Goal: Information Seeking & Learning: Learn about a topic

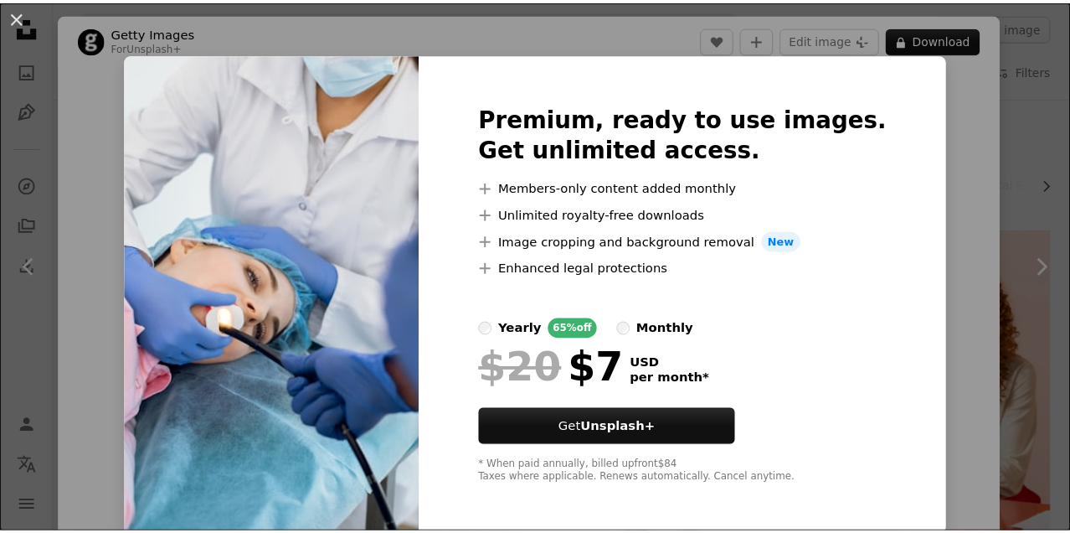
scroll to position [1472, 0]
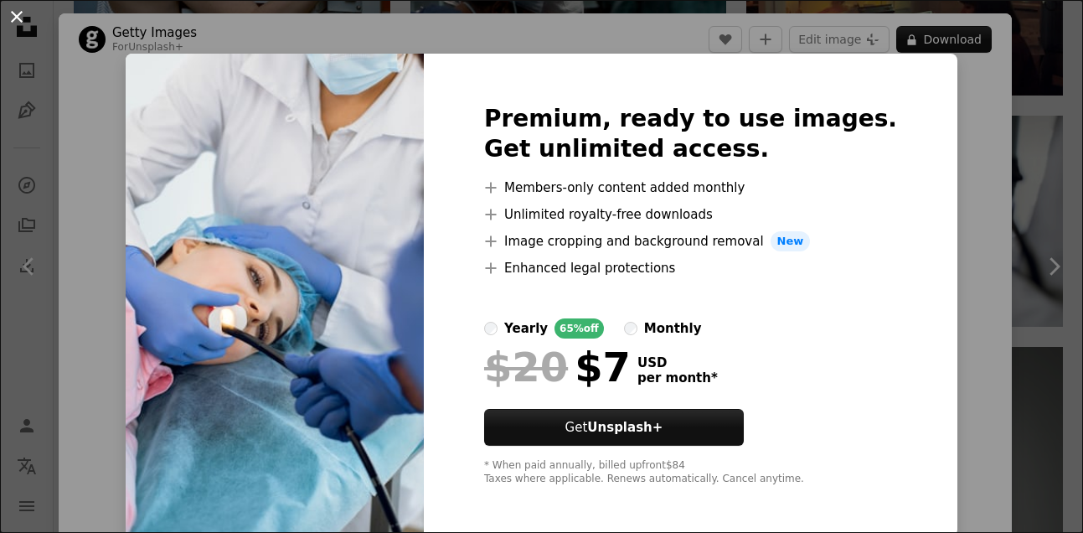
click at [17, 22] on button "An X shape" at bounding box center [17, 17] width 20 height 20
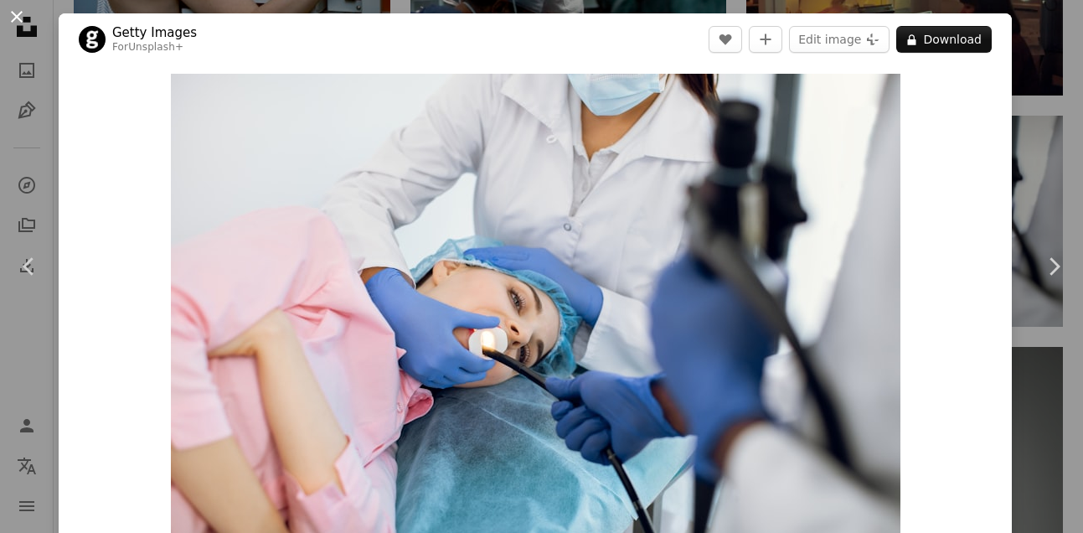
click at [23, 22] on button "An X shape" at bounding box center [17, 17] width 20 height 20
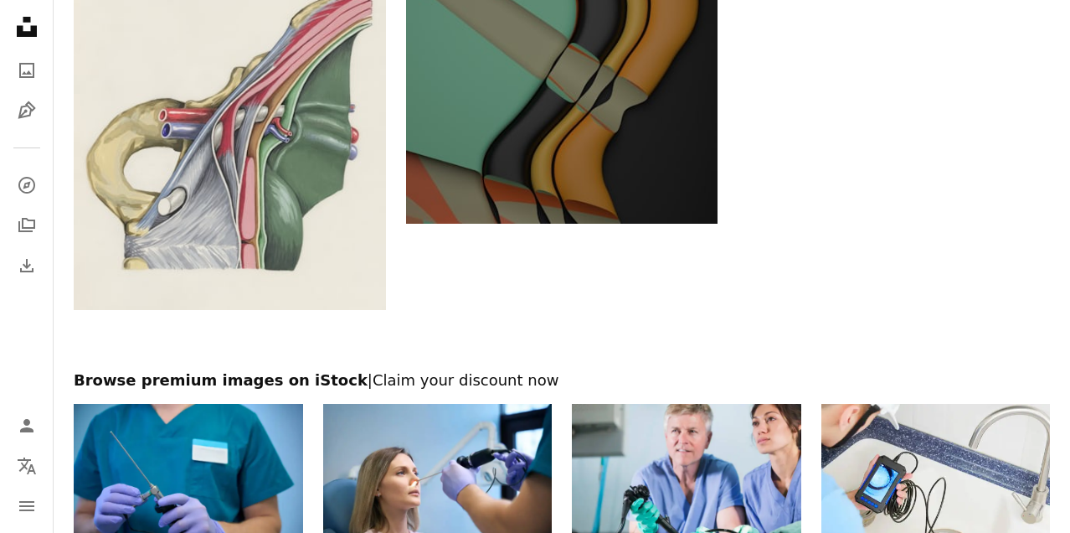
scroll to position [2646, 0]
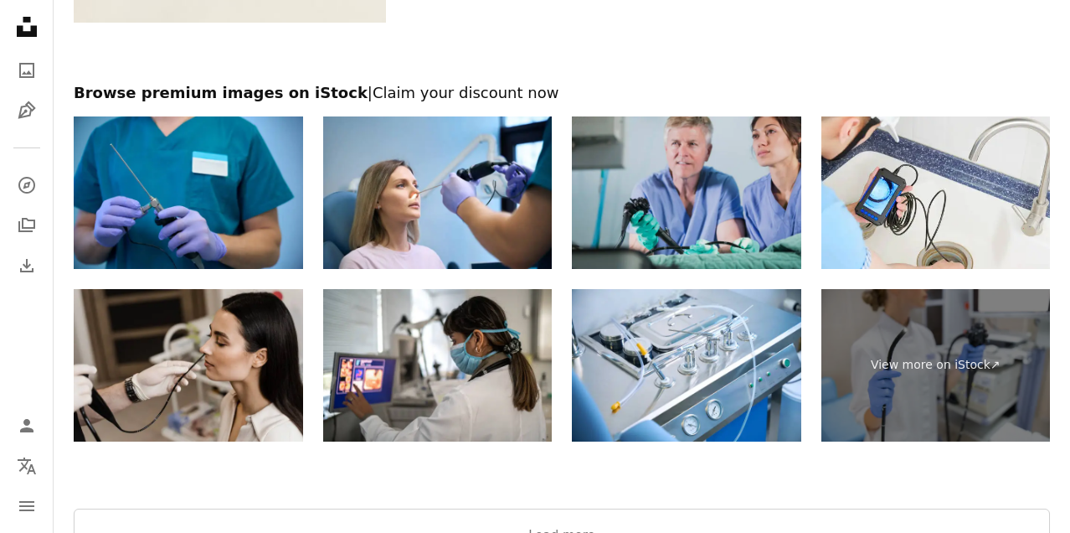
click at [687, 243] on img at bounding box center [686, 192] width 229 height 152
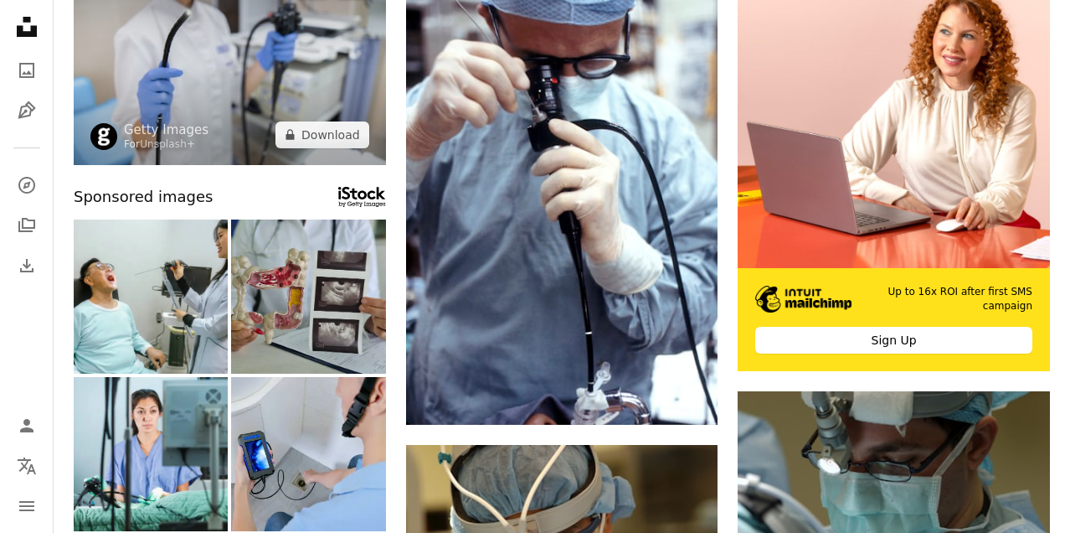
scroll to position [0, 0]
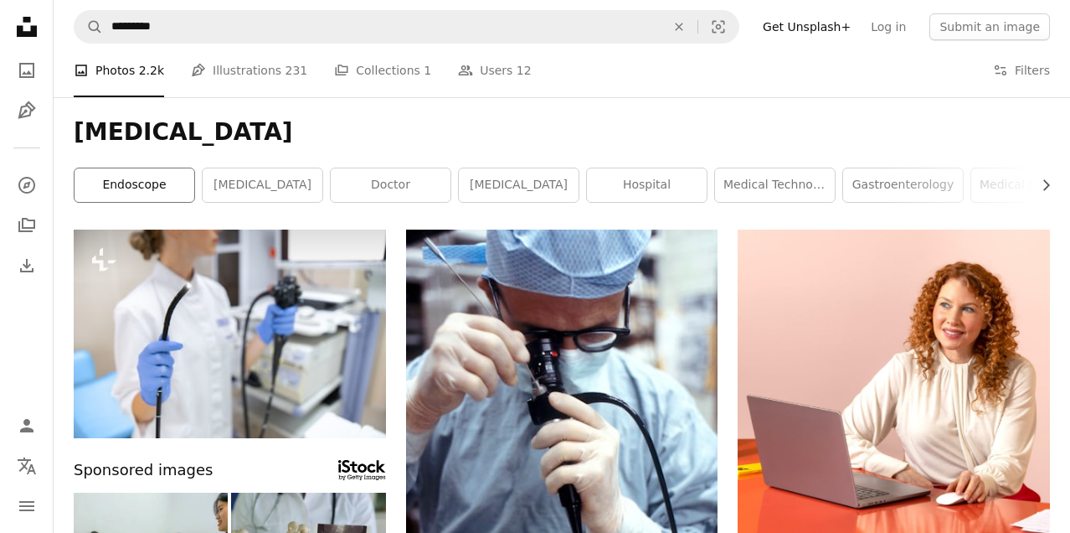
click at [189, 183] on link "endoscope" at bounding box center [135, 184] width 120 height 33
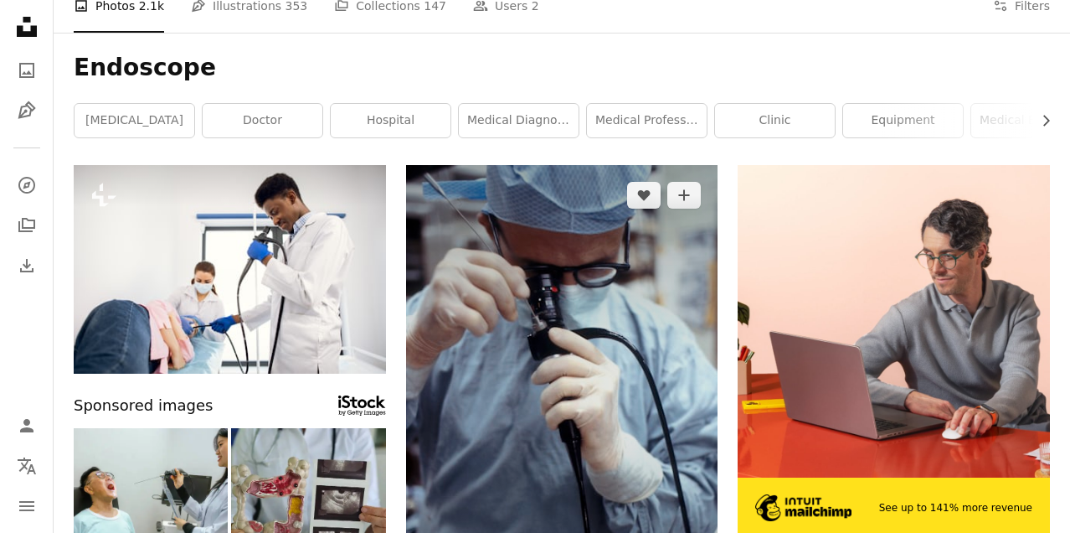
scroll to position [54, 0]
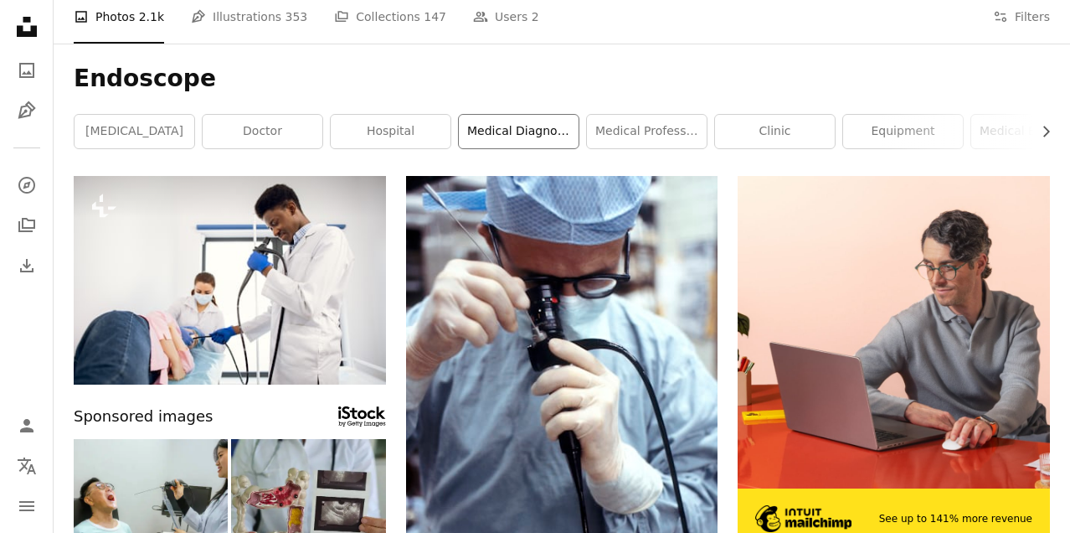
click at [514, 130] on link "medical diagnosis" at bounding box center [519, 131] width 120 height 33
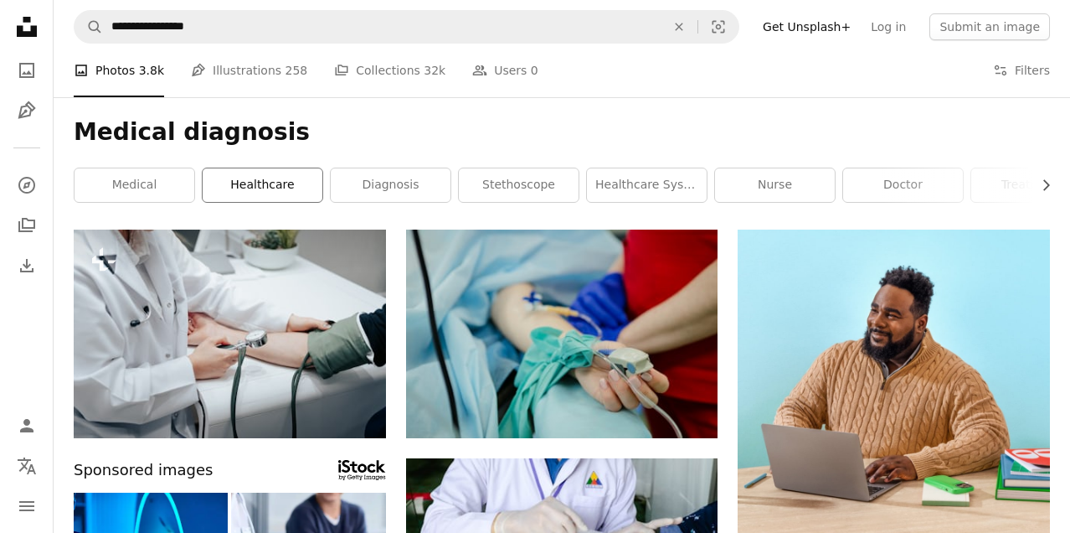
click at [301, 193] on link "healthcare" at bounding box center [263, 184] width 120 height 33
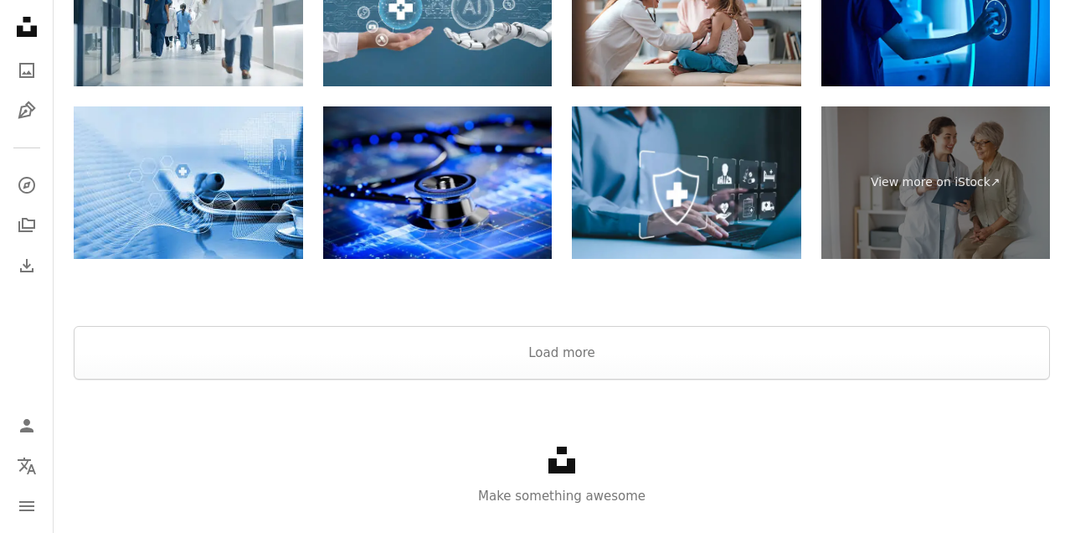
scroll to position [2496, 0]
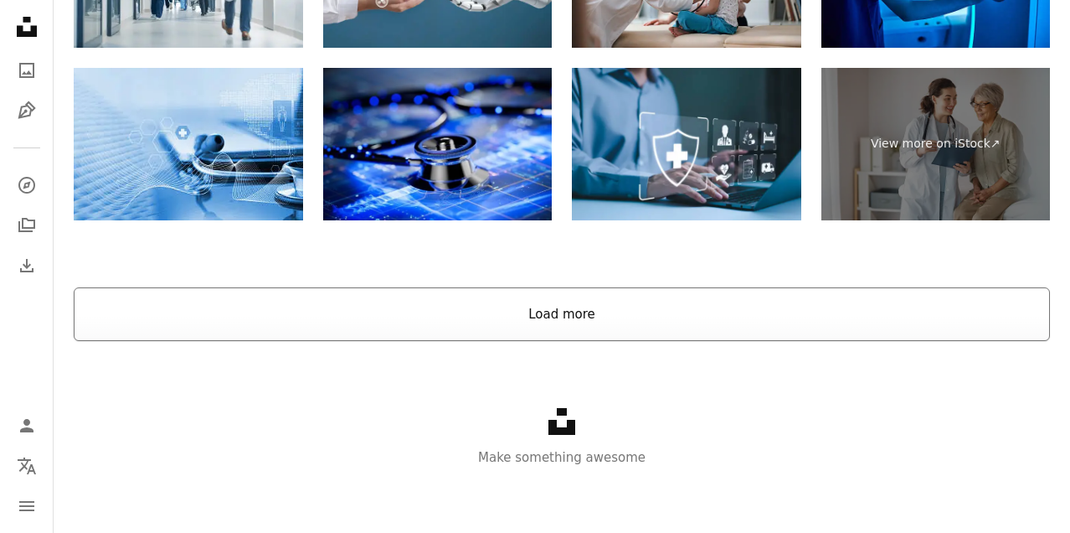
click at [512, 309] on button "Load more" at bounding box center [562, 314] width 976 height 54
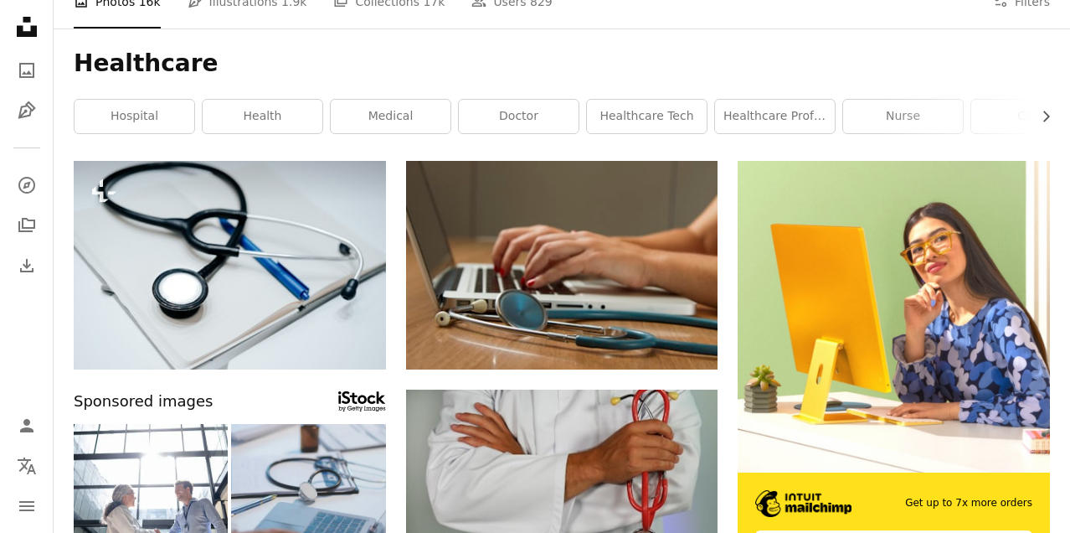
scroll to position [0, 0]
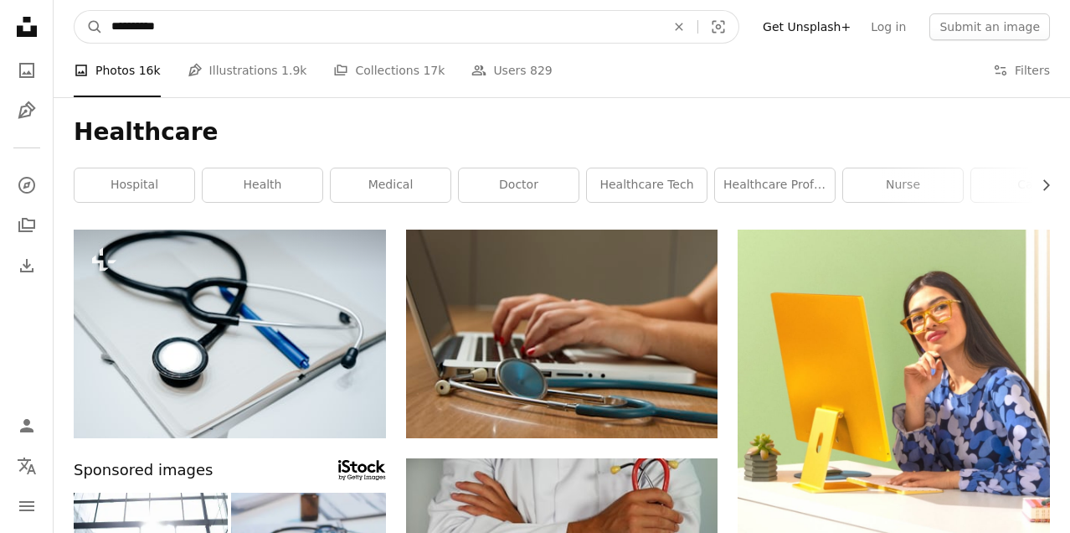
click at [280, 39] on input "**********" at bounding box center [382, 27] width 558 height 32
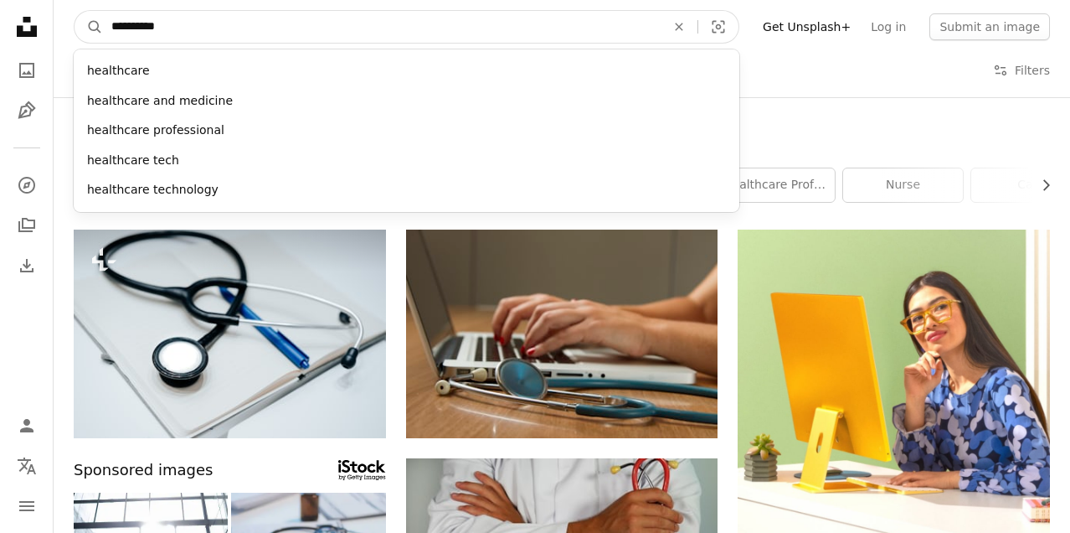
drag, startPoint x: 119, startPoint y: 44, endPoint x: 90, endPoint y: 43, distance: 29.4
type input "*"
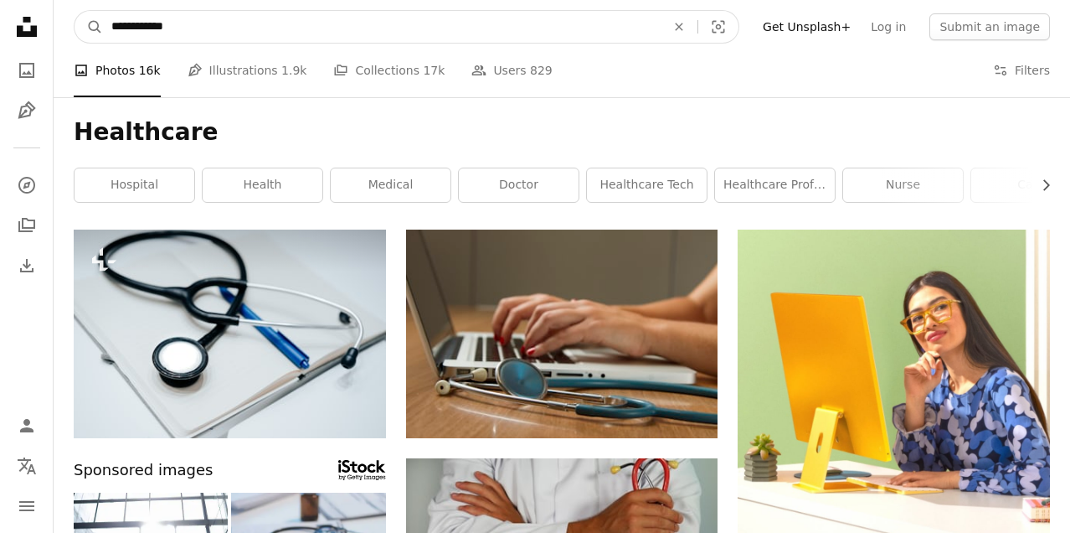
type input "**********"
click button "A magnifying glass" at bounding box center [89, 27] width 28 height 32
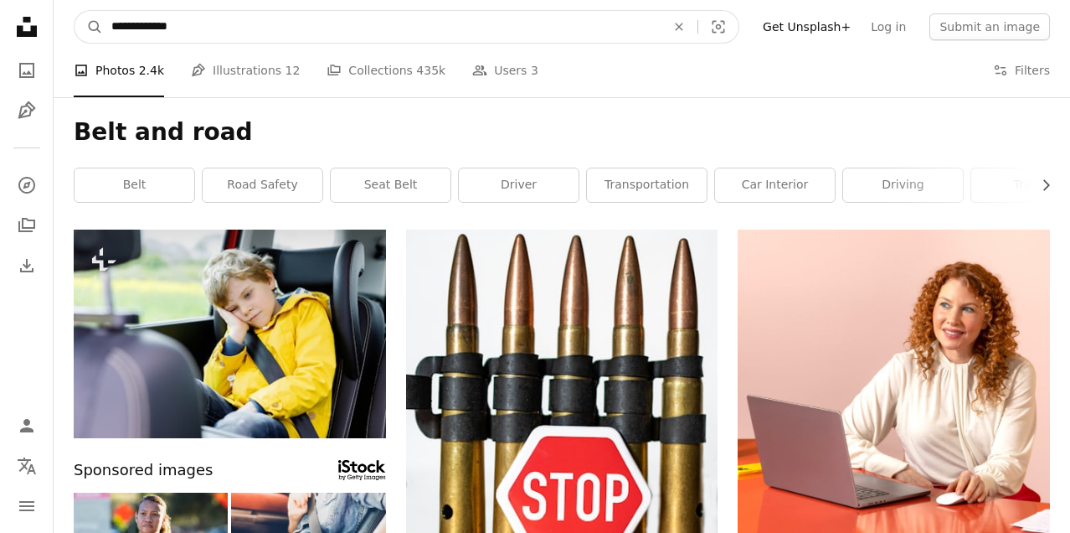
drag, startPoint x: 156, startPoint y: 27, endPoint x: 44, endPoint y: 27, distance: 112.2
type input "**********"
click button "A magnifying glass" at bounding box center [89, 27] width 28 height 32
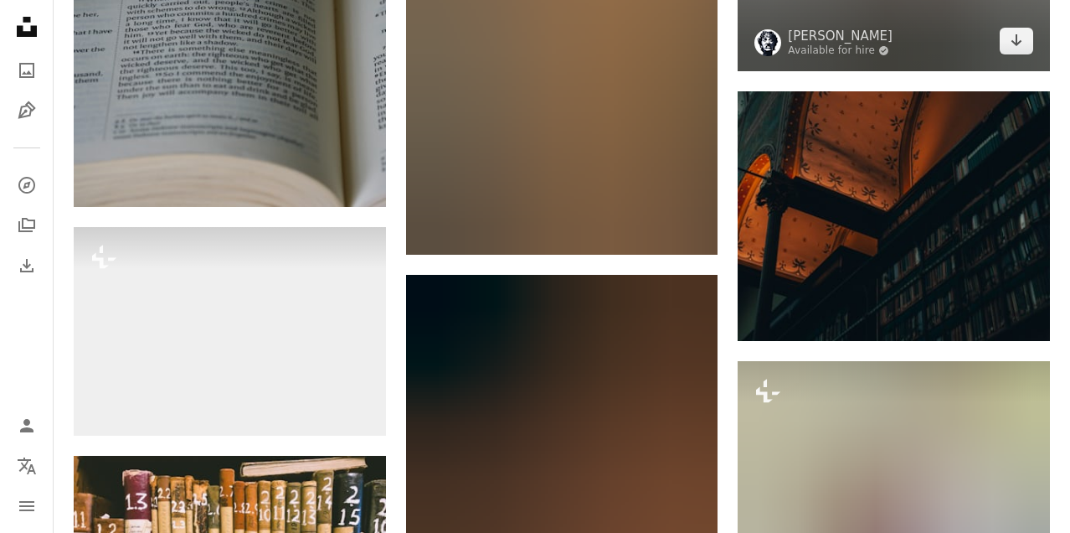
scroll to position [20963, 0]
